Goal: Use online tool/utility

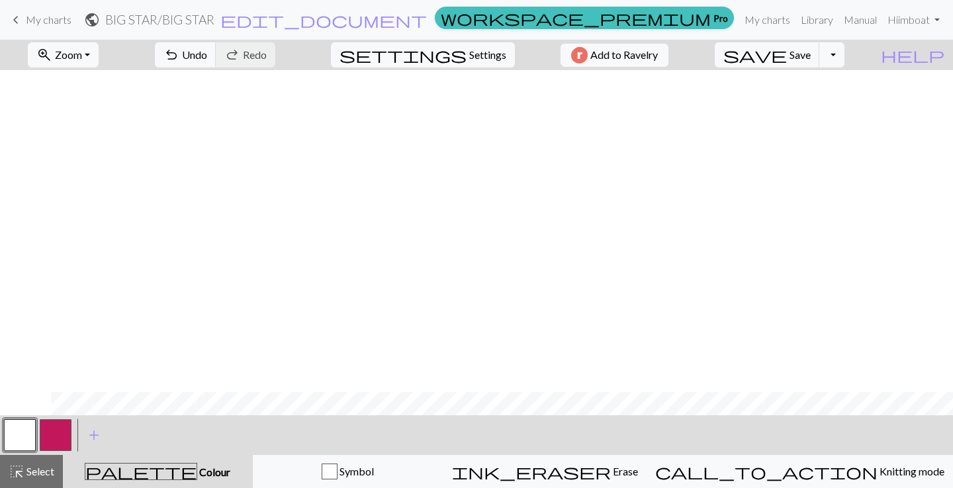
scroll to position [322, 51]
click at [61, 428] on button "button" at bounding box center [56, 436] width 32 height 32
click at [32, 447] on div "zoom_in Zoom Zoom Fit all Fit width Fit height 50% 100% 150% 200% undo Undo Und…" at bounding box center [476, 264] width 953 height 449
click at [17, 428] on button "button" at bounding box center [20, 436] width 32 height 32
click at [50, 427] on button "button" at bounding box center [56, 436] width 32 height 32
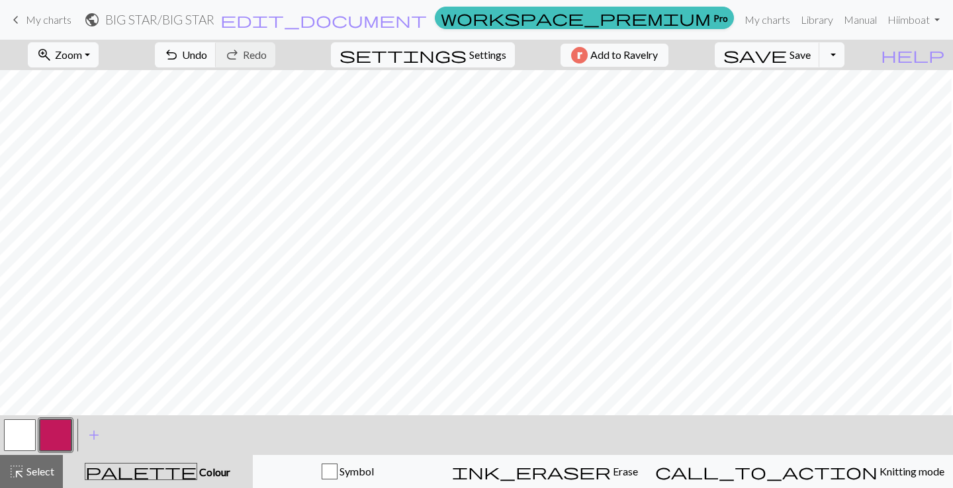
scroll to position [344, 48]
click at [99, 48] on button "zoom_in Zoom Zoom" at bounding box center [63, 54] width 71 height 25
click at [95, 122] on button "Fit height" at bounding box center [80, 126] width 105 height 21
click at [89, 439] on span "add" at bounding box center [94, 435] width 16 height 19
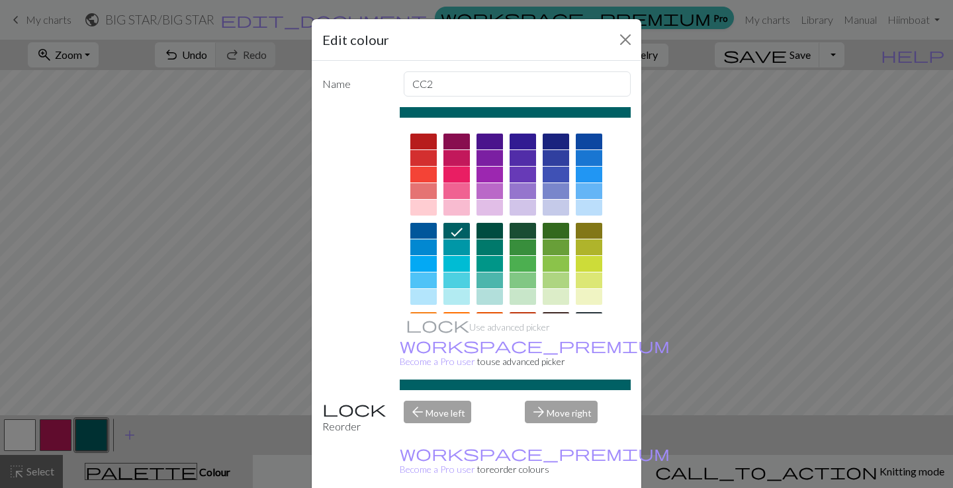
click at [459, 169] on div at bounding box center [456, 175] width 26 height 16
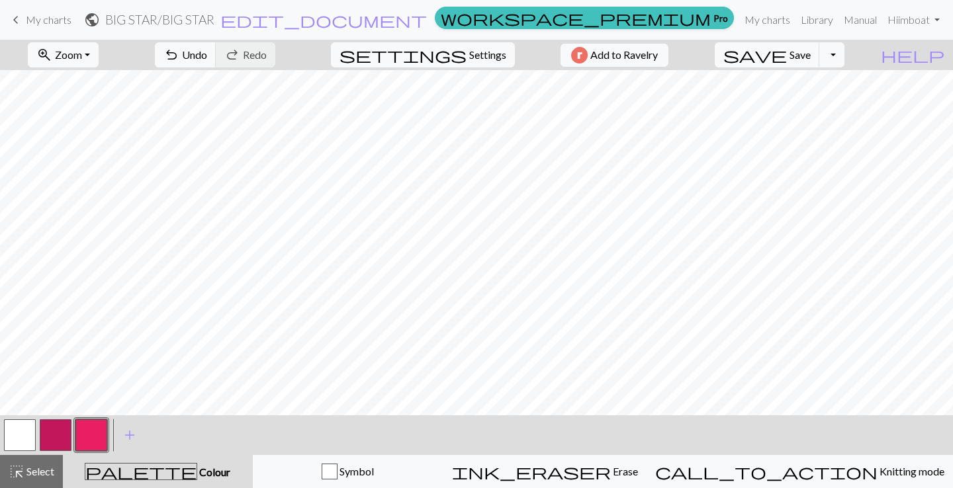
click at [11, 433] on button "button" at bounding box center [20, 436] width 32 height 32
click at [94, 436] on button "button" at bounding box center [91, 436] width 32 height 32
click at [21, 435] on button "button" at bounding box center [20, 436] width 32 height 32
click at [56, 434] on button "button" at bounding box center [56, 436] width 32 height 32
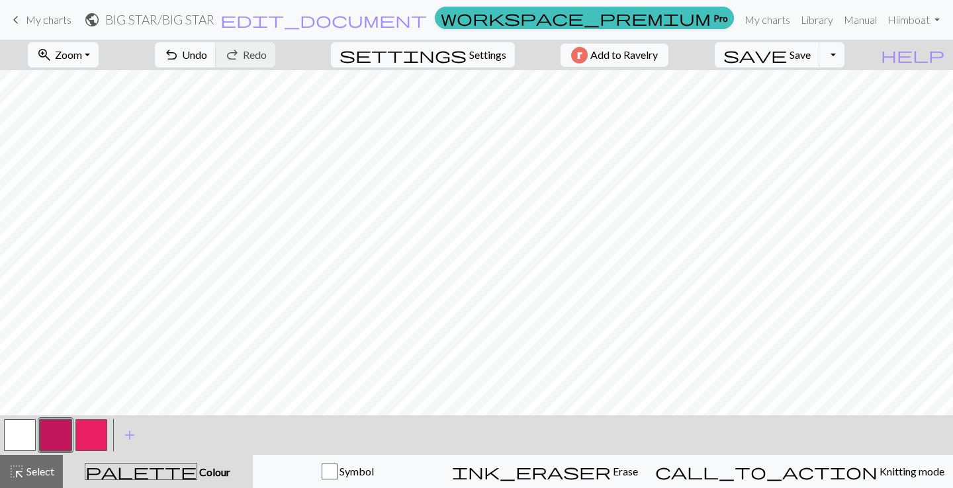
click at [85, 439] on button "button" at bounding box center [91, 436] width 32 height 32
click at [97, 436] on button "button" at bounding box center [91, 436] width 32 height 32
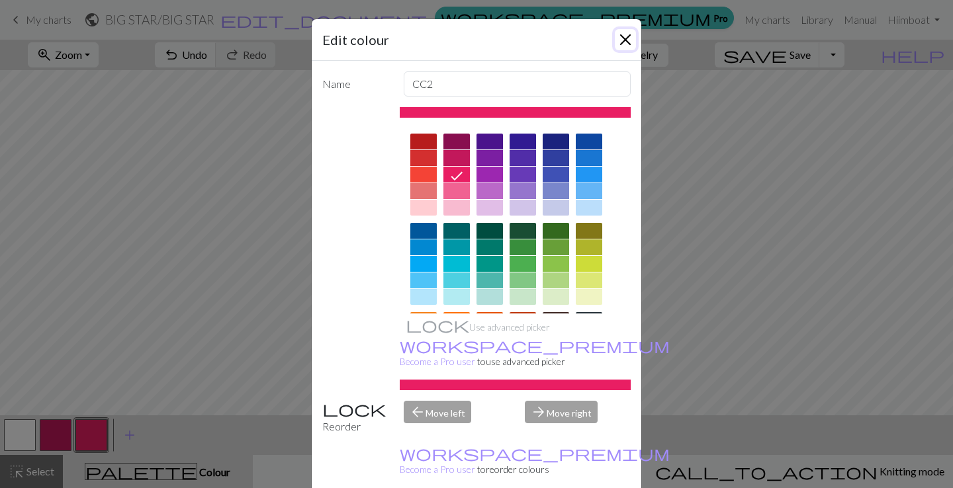
click at [625, 38] on button "Close" at bounding box center [625, 39] width 21 height 21
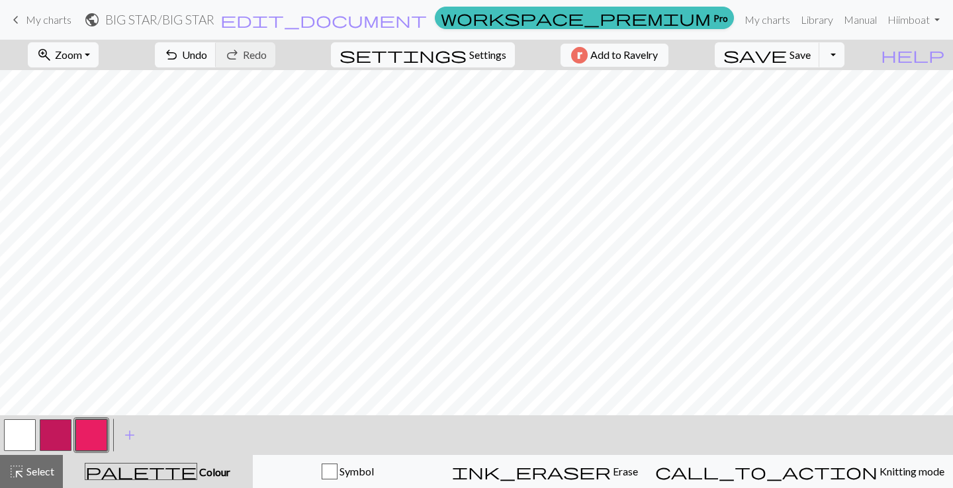
click at [54, 436] on button "button" at bounding box center [56, 436] width 32 height 32
click at [21, 442] on button "button" at bounding box center [20, 436] width 32 height 32
click at [62, 433] on button "button" at bounding box center [56, 436] width 32 height 32
click at [21, 433] on button "button" at bounding box center [20, 436] width 32 height 32
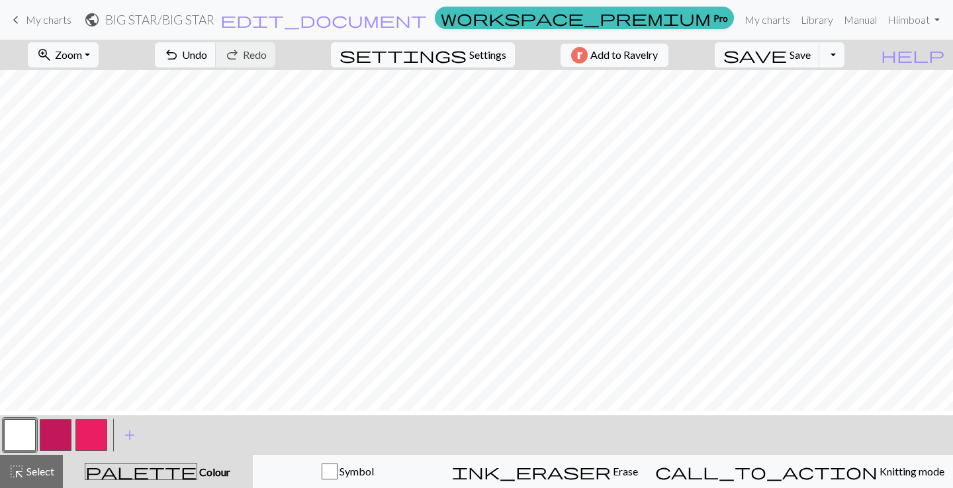
scroll to position [19, 0]
click at [62, 426] on button "button" at bounding box center [56, 436] width 32 height 32
click at [14, 444] on button "button" at bounding box center [20, 436] width 32 height 32
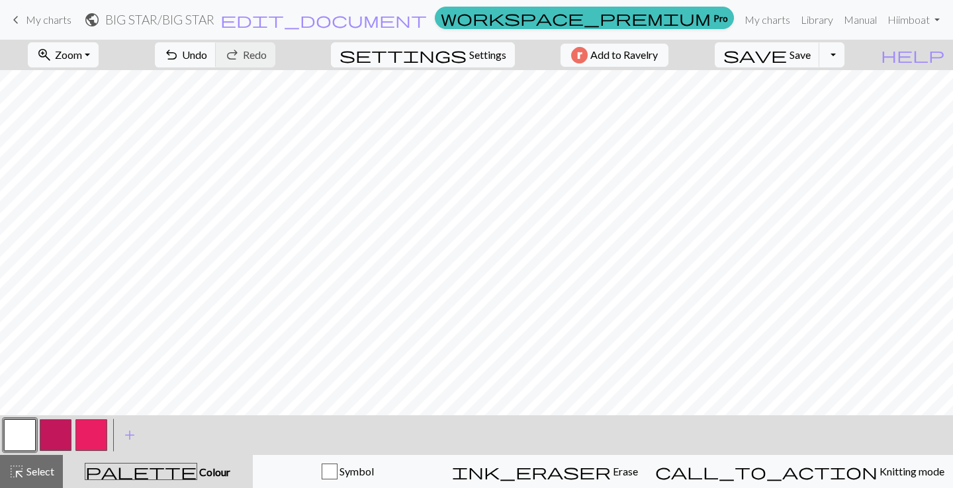
click at [60, 426] on button "button" at bounding box center [56, 436] width 32 height 32
click at [23, 439] on button "button" at bounding box center [20, 436] width 32 height 32
click at [99, 430] on button "button" at bounding box center [91, 436] width 32 height 32
